Goal: Communication & Community: Ask a question

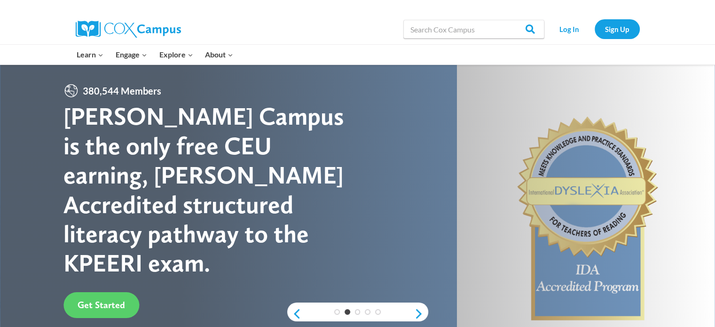
click at [114, 31] on img at bounding box center [128, 29] width 105 height 17
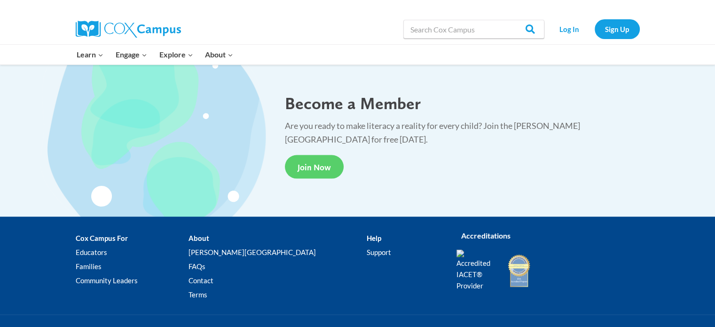
scroll to position [1788, 0]
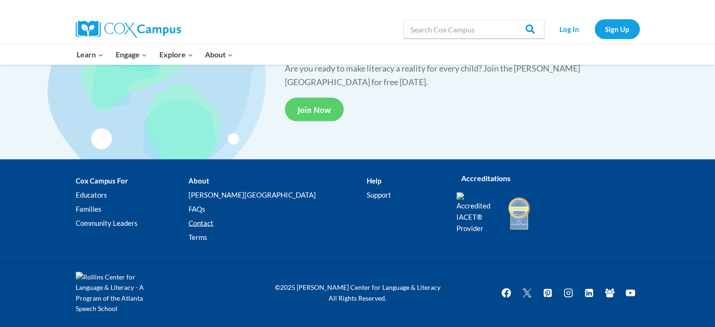
click at [233, 221] on link "Contact" at bounding box center [277, 223] width 178 height 14
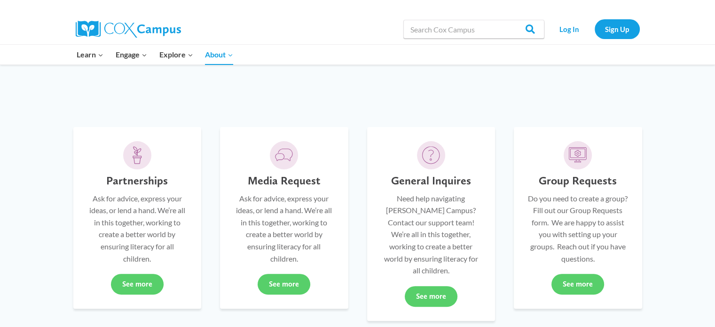
scroll to position [239, 0]
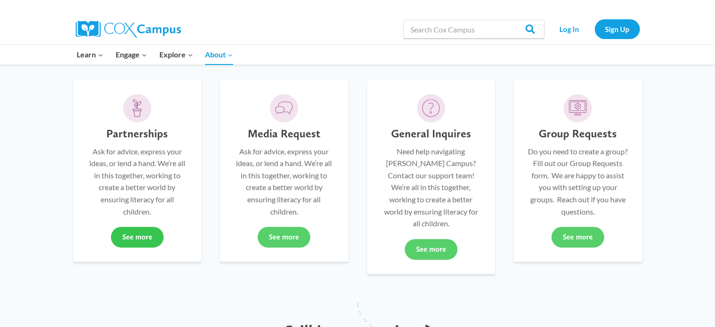
click at [125, 238] on link "See more" at bounding box center [137, 236] width 53 height 21
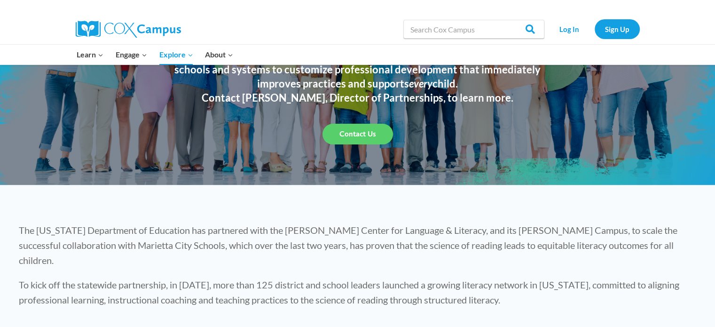
scroll to position [94, 0]
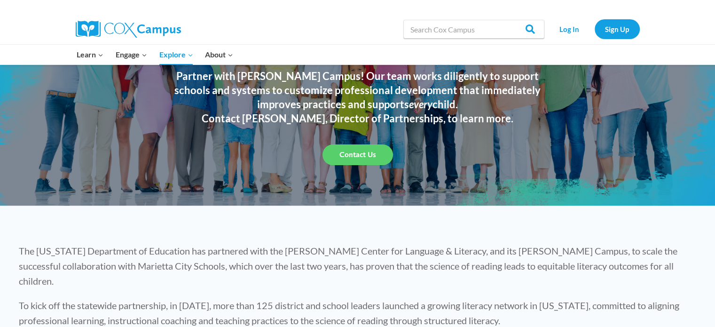
click at [352, 153] on span "Contact Us" at bounding box center [357, 154] width 37 height 9
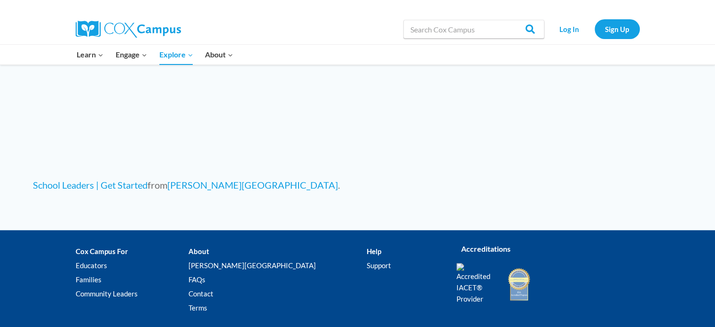
scroll to position [987, 0]
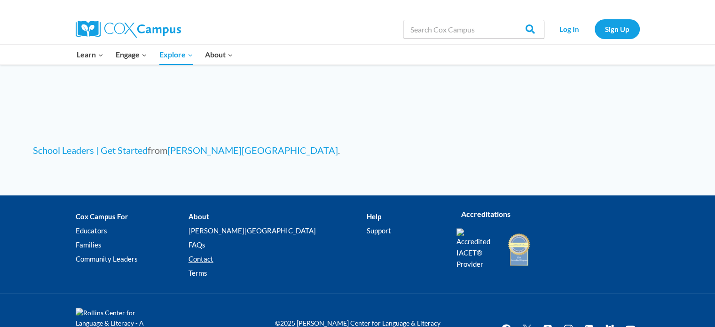
click at [226, 251] on link "Contact" at bounding box center [277, 258] width 178 height 14
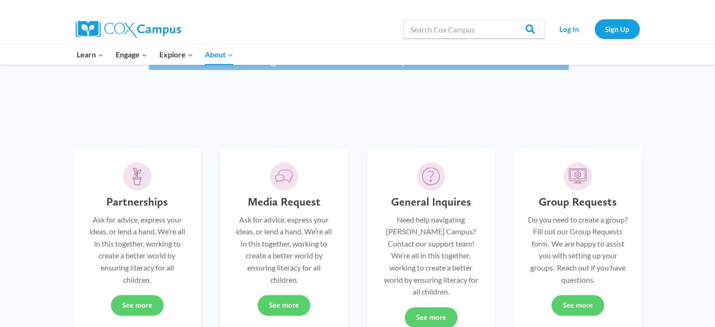
scroll to position [188, 0]
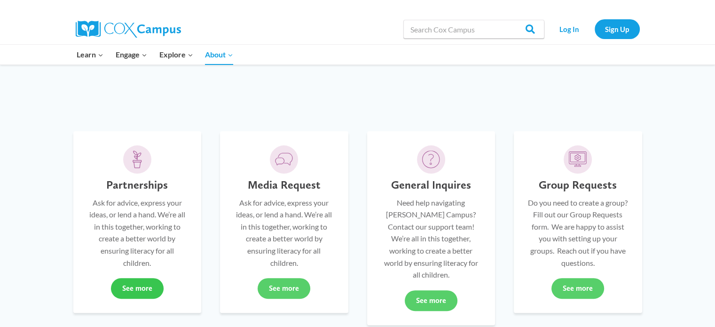
click at [121, 289] on link "See more" at bounding box center [137, 288] width 53 height 21
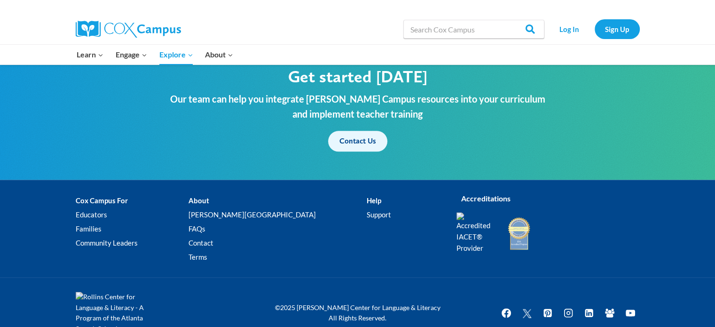
scroll to position [1173, 0]
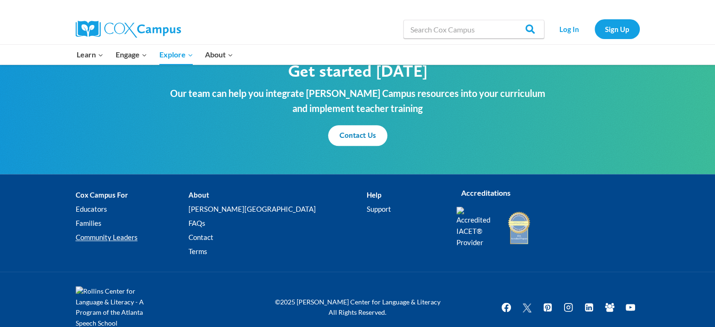
click at [106, 230] on link "Community Leaders" at bounding box center [132, 237] width 113 height 14
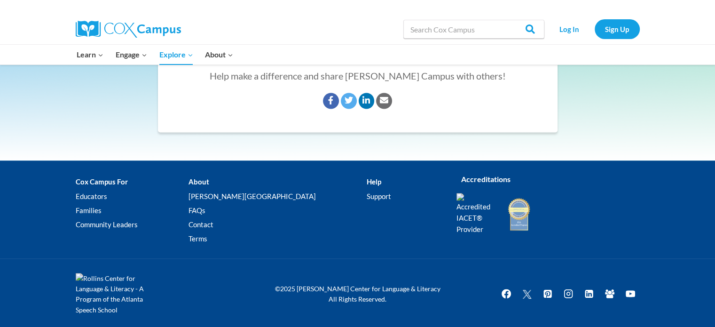
scroll to position [1597, 0]
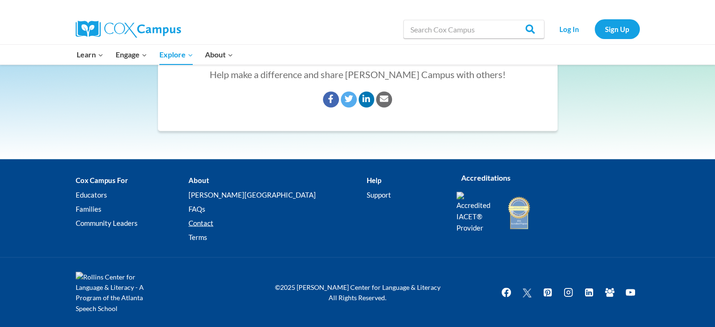
click at [228, 224] on link "Contact" at bounding box center [277, 222] width 178 height 14
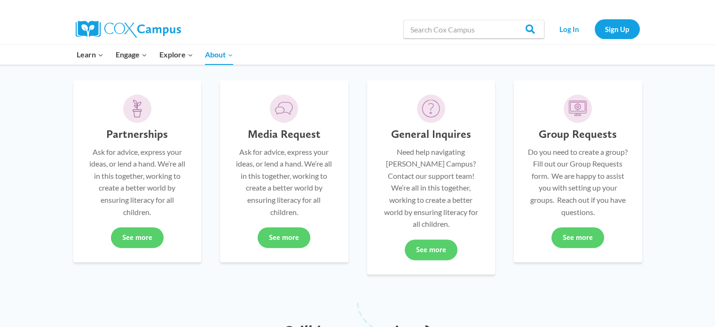
scroll to position [235, 0]
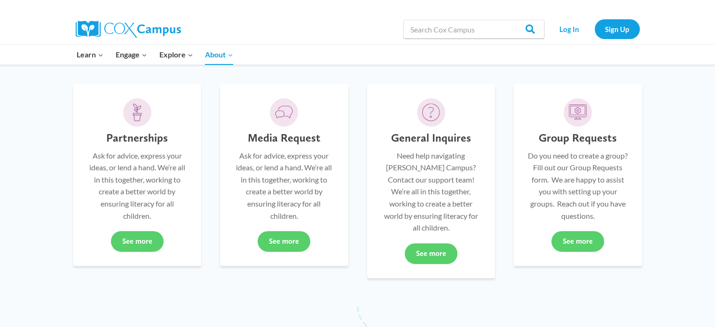
click at [132, 142] on h5 "Partnerships" at bounding box center [137, 138] width 62 height 14
click at [410, 243] on link "See more" at bounding box center [431, 253] width 53 height 21
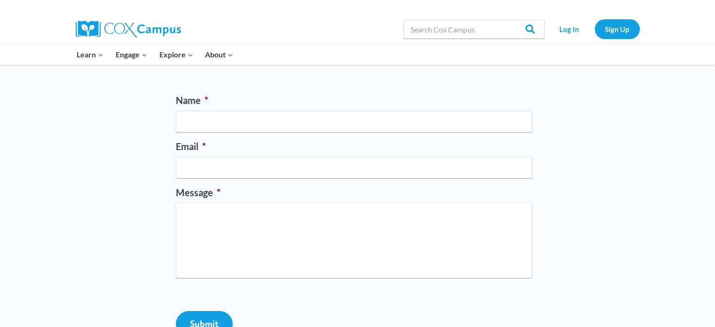
scroll to position [94, 0]
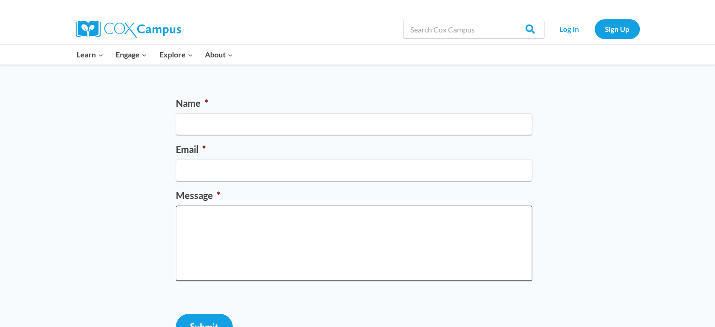
click at [210, 227] on textarea "Message *" at bounding box center [354, 242] width 356 height 75
paste textarea "Lore Ips Dolors Amet, C adip elit seddoei tempo inc utla. Et dolo ma Aliquae Ad…"
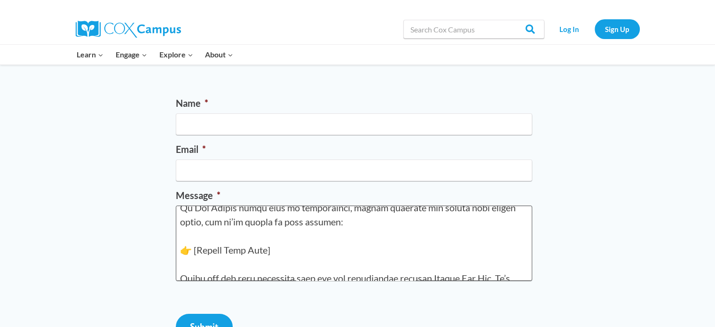
scroll to position [490, 0]
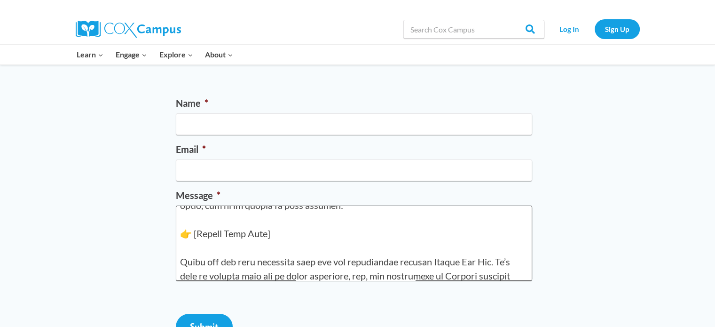
drag, startPoint x: 280, startPoint y: 229, endPoint x: 194, endPoint y: 233, distance: 85.6
click at [194, 233] on textarea "Message *" at bounding box center [354, 242] width 356 height 75
paste textarea "[URL][DOMAIN_NAME]"
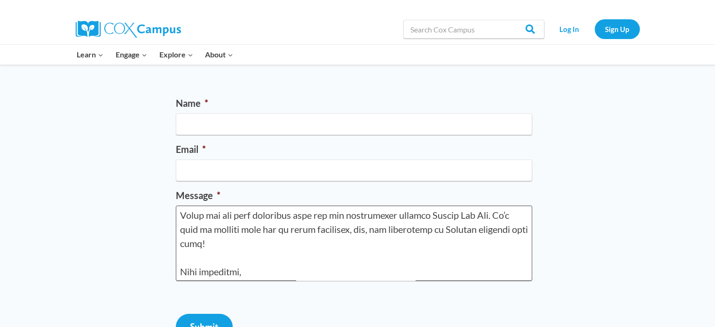
scroll to position [565, 0]
click at [274, 269] on textarea "Message *" at bounding box center [354, 242] width 356 height 75
paste textarea "[PERSON_NAME], Psy.D. Mother Hen Foundation, Inc C:[PHONE_NUMBER] [DOMAIN_NAME]"
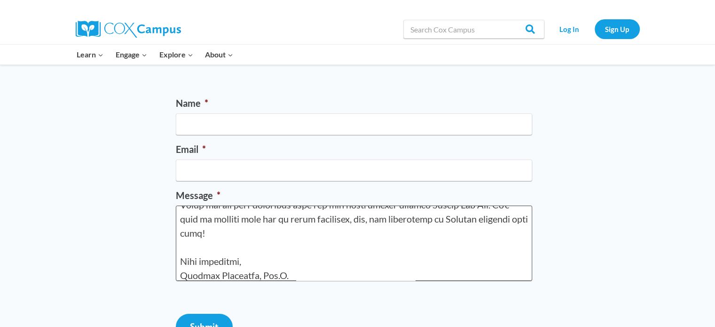
scroll to position [660, 0]
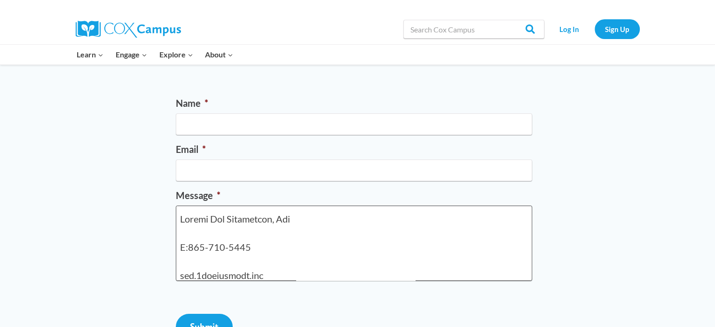
click at [250, 265] on textarea "Message *" at bounding box center [354, 242] width 356 height 75
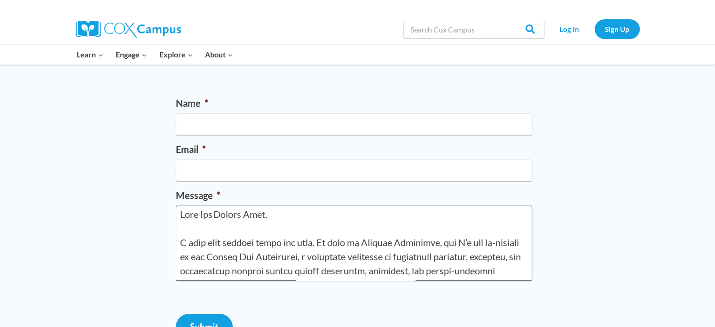
scroll to position [0, 0]
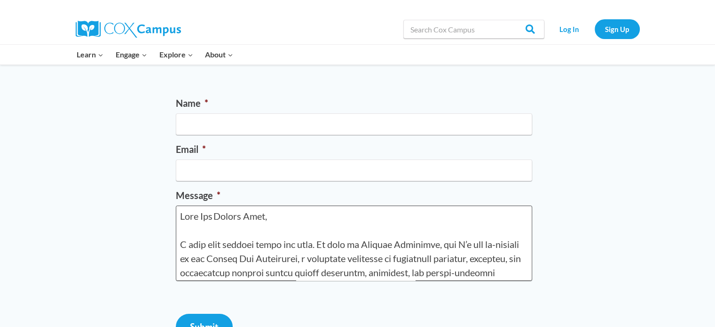
type textarea "Lore Ips Dolors Amet, C adip elit seddoei tempo inc utla. Et dolo ma Aliquae Ad…"
click at [200, 125] on input "Name *" at bounding box center [354, 124] width 356 height 22
type input "Monique L Hawthorne"
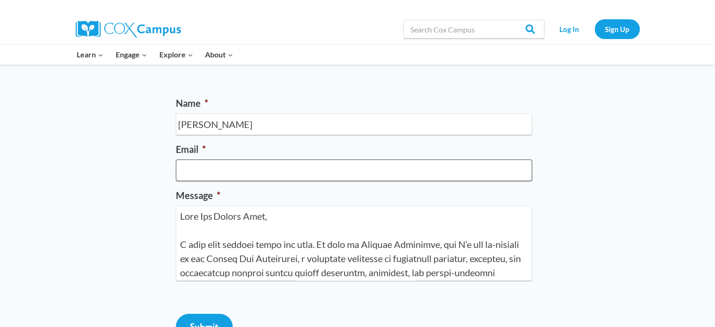
type input "mhawthorne510@gmail.com"
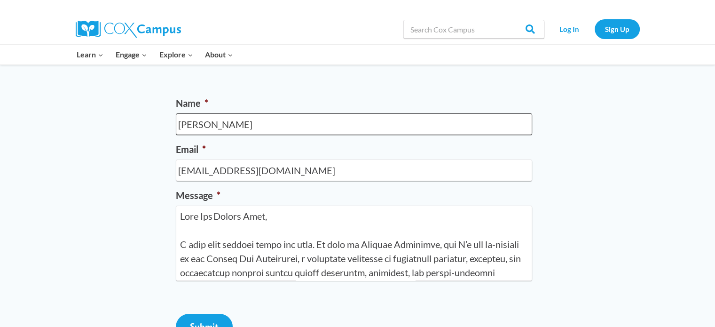
click at [222, 126] on input "Monique L Hawthorne" at bounding box center [354, 124] width 356 height 22
type input "Monique Hawthorne"
drag, startPoint x: 304, startPoint y: 167, endPoint x: 228, endPoint y: 173, distance: 75.5
click at [228, 173] on input "mhawthorne510@gmail.com" at bounding box center [354, 170] width 356 height 22
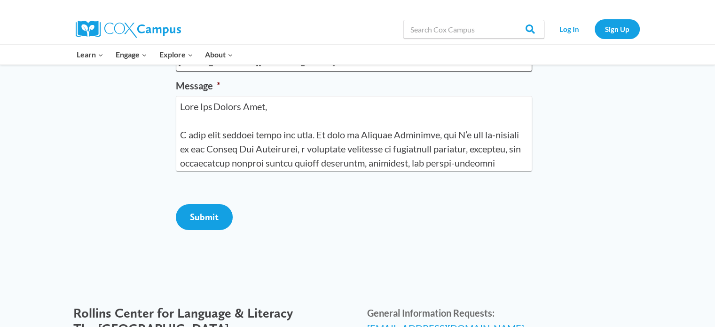
scroll to position [188, 0]
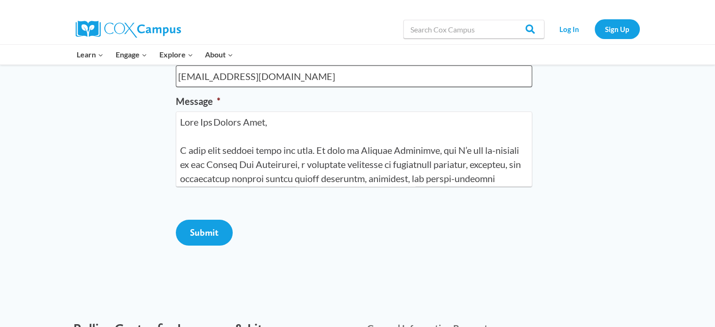
type input "mhawthorne@2motherhens.org"
click at [311, 151] on textarea "Message *" at bounding box center [354, 148] width 356 height 75
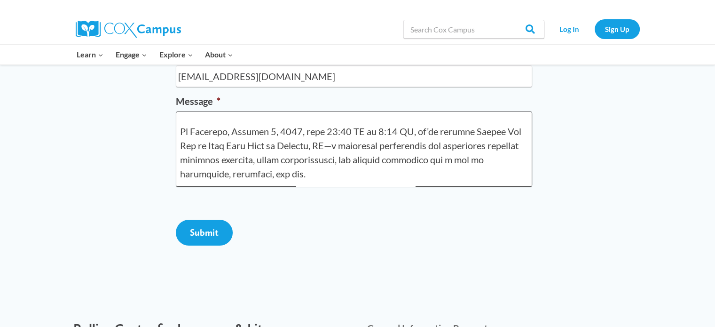
scroll to position [141, 0]
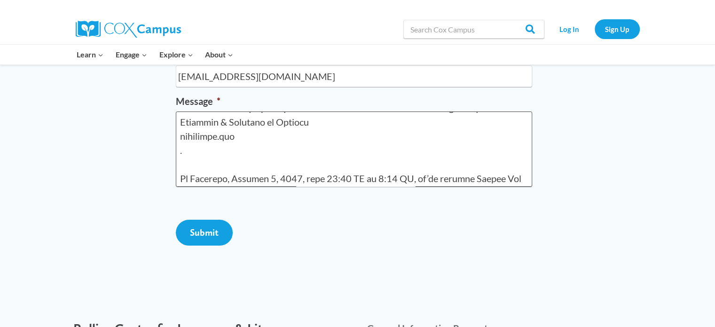
drag, startPoint x: 200, startPoint y: 155, endPoint x: 179, endPoint y: 138, distance: 26.7
click at [179, 138] on textarea "Message *" at bounding box center [354, 148] width 356 height 75
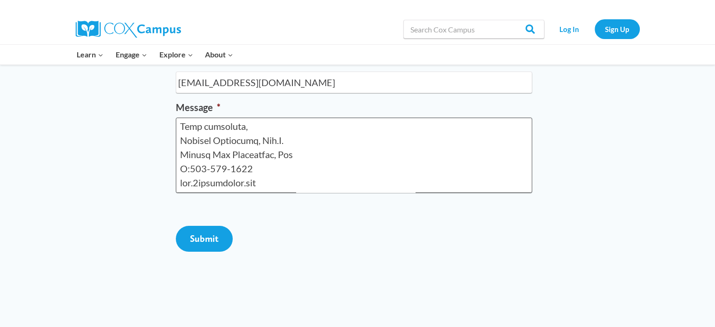
scroll to position [188, 0]
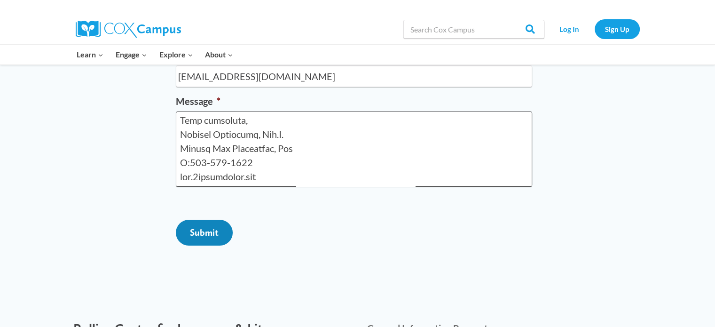
type textarea "Dear Cox Campus Team, I hope this message finds you well. My name is Monique Ha…"
click at [198, 245] on input "Submit" at bounding box center [204, 232] width 57 height 26
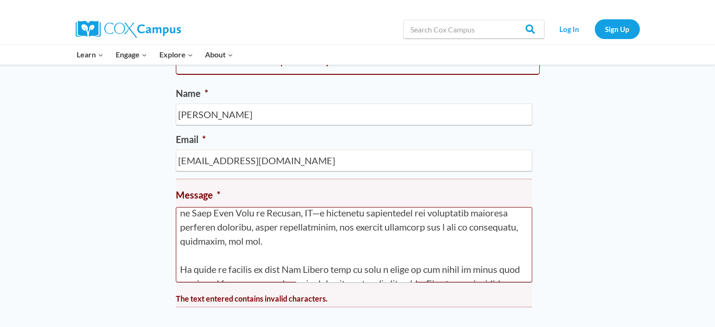
click at [352, 210] on textarea "Message *" at bounding box center [354, 244] width 356 height 75
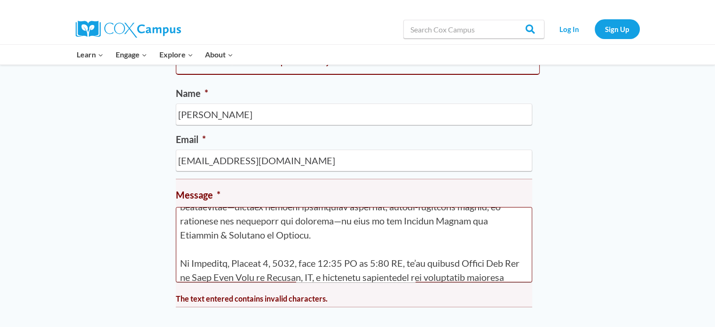
scroll to position [77, 0]
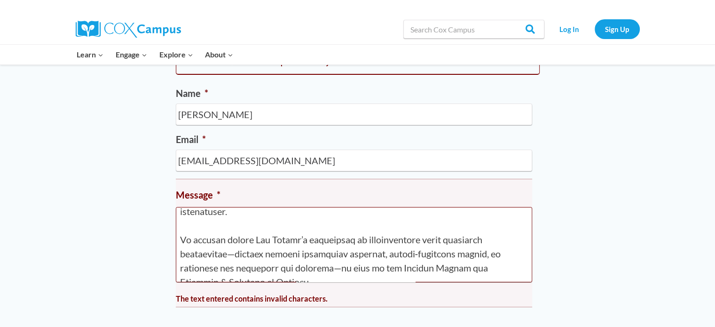
click at [334, 265] on textarea "Message *" at bounding box center [354, 244] width 356 height 75
click at [239, 254] on textarea "Message *" at bounding box center [354, 244] width 356 height 75
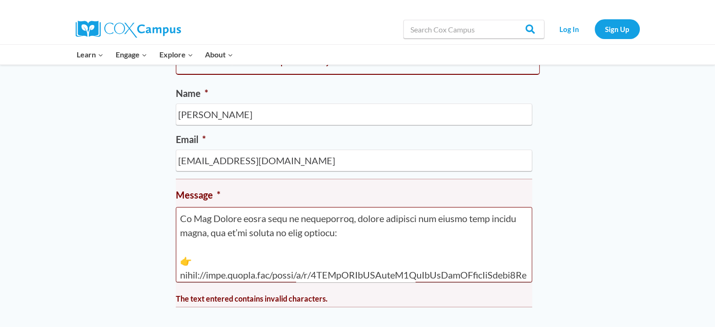
scroll to position [423, 0]
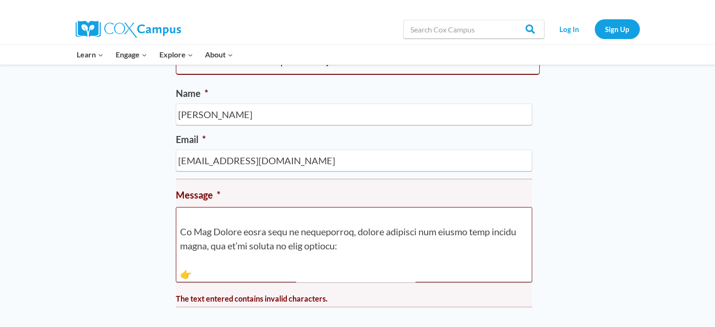
drag, startPoint x: 370, startPoint y: 233, endPoint x: 409, endPoint y: 227, distance: 39.5
click at [409, 227] on textarea "Message *" at bounding box center [354, 244] width 356 height 75
click at [368, 231] on textarea "Message *" at bounding box center [354, 244] width 356 height 75
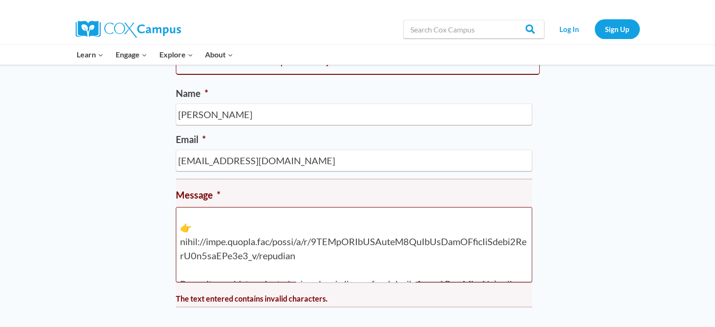
scroll to position [470, 0]
drag, startPoint x: 475, startPoint y: 231, endPoint x: 479, endPoint y: 247, distance: 17.1
click at [479, 247] on textarea "Message *" at bounding box center [354, 244] width 356 height 75
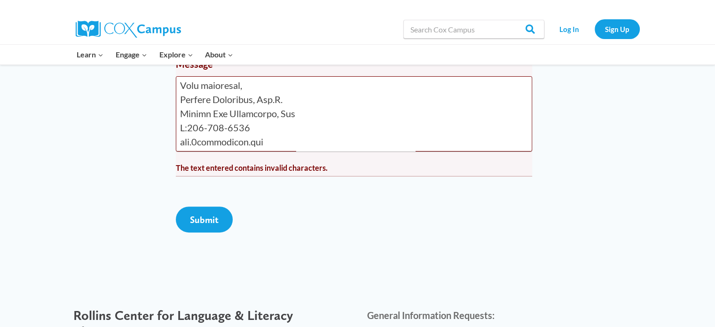
scroll to position [284, 0]
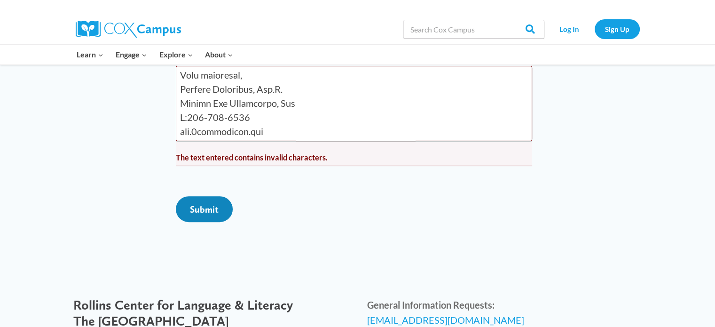
type textarea "Dear Cox Campus Team, I hope this message finds you well. My name is Monique Ha…"
click at [207, 222] on input "Submit" at bounding box center [204, 209] width 57 height 26
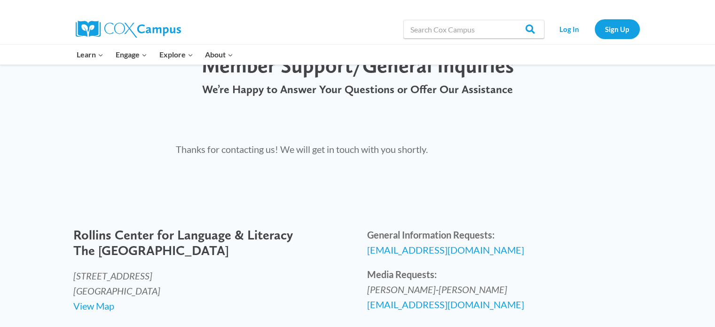
scroll to position [0, 0]
